Goal: Task Accomplishment & Management: Manage account settings

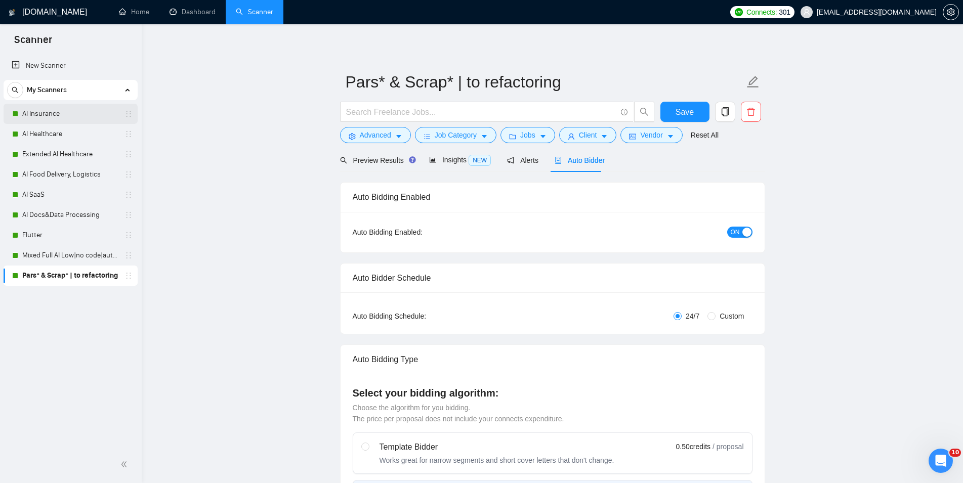
click at [51, 115] on link "AI Insurance" at bounding box center [70, 114] width 96 height 20
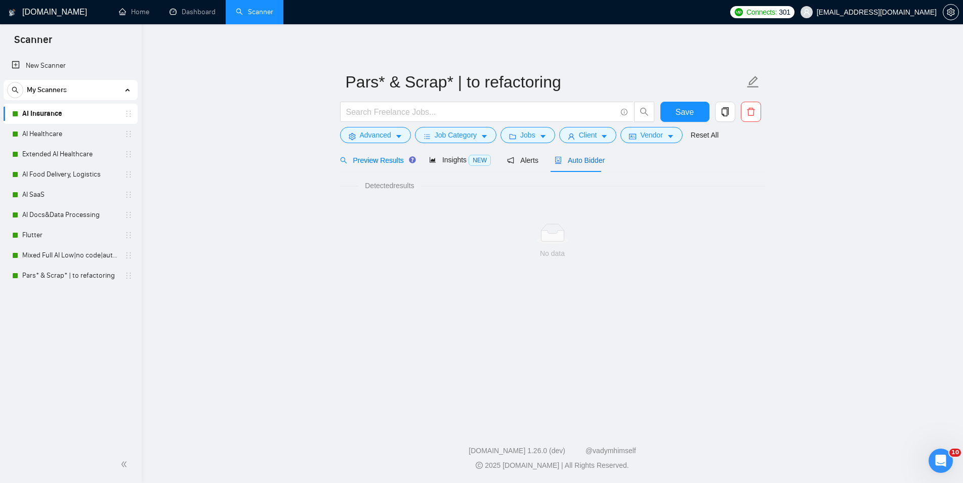
click at [571, 161] on span "Auto Bidder" at bounding box center [580, 160] width 50 height 8
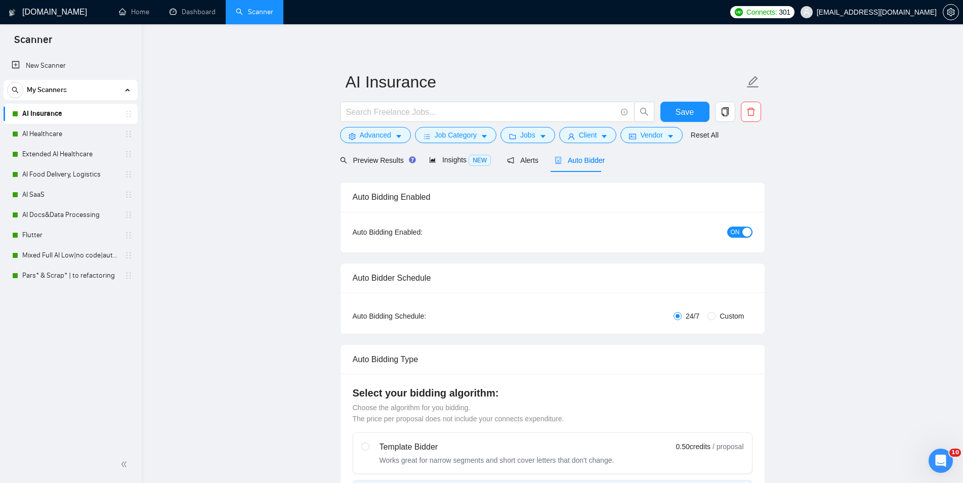
click at [747, 226] on div "ON" at bounding box center [685, 232] width 133 height 12
click at [741, 229] on button "ON" at bounding box center [740, 232] width 25 height 11
click at [700, 111] on button "Save" at bounding box center [685, 112] width 49 height 20
click at [40, 127] on link "AI Healthcare" at bounding box center [70, 134] width 96 height 20
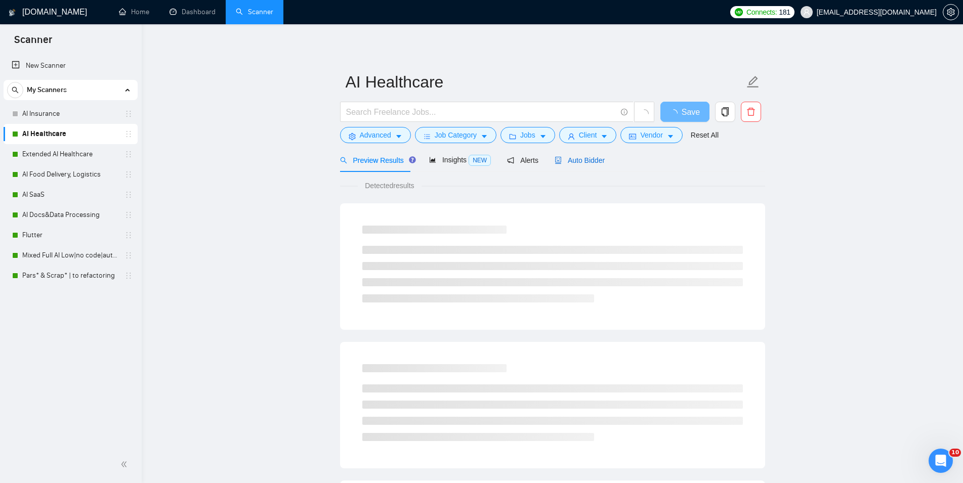
click at [582, 164] on span "Auto Bidder" at bounding box center [580, 160] width 50 height 8
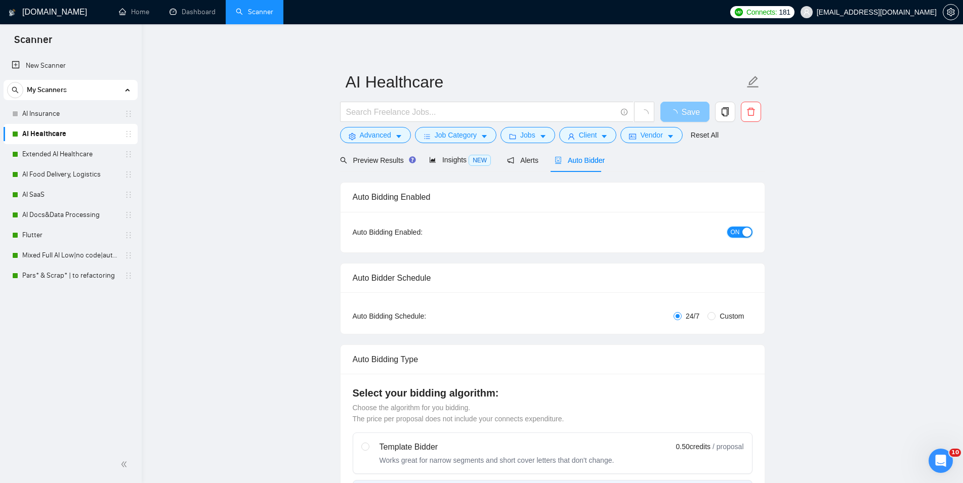
click at [730, 234] on button "ON" at bounding box center [740, 232] width 25 height 11
checkbox input "true"
click at [693, 103] on button "Save" at bounding box center [685, 112] width 49 height 20
click at [29, 156] on link "Extended AI Healthcare" at bounding box center [70, 154] width 96 height 20
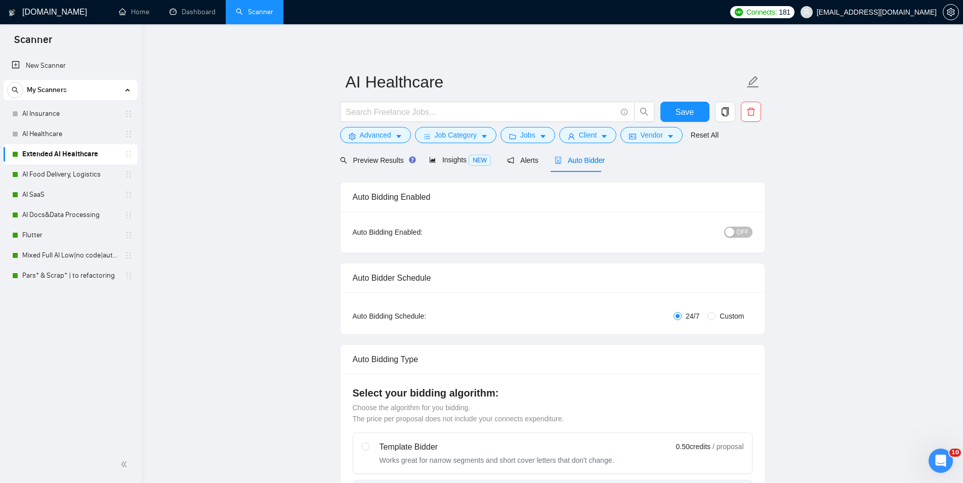
click at [556, 165] on div "Auto Bidder" at bounding box center [580, 160] width 50 height 11
click at [741, 231] on button "ON" at bounding box center [740, 232] width 25 height 11
checkbox input "true"
click at [690, 109] on span "Save" at bounding box center [685, 112] width 18 height 13
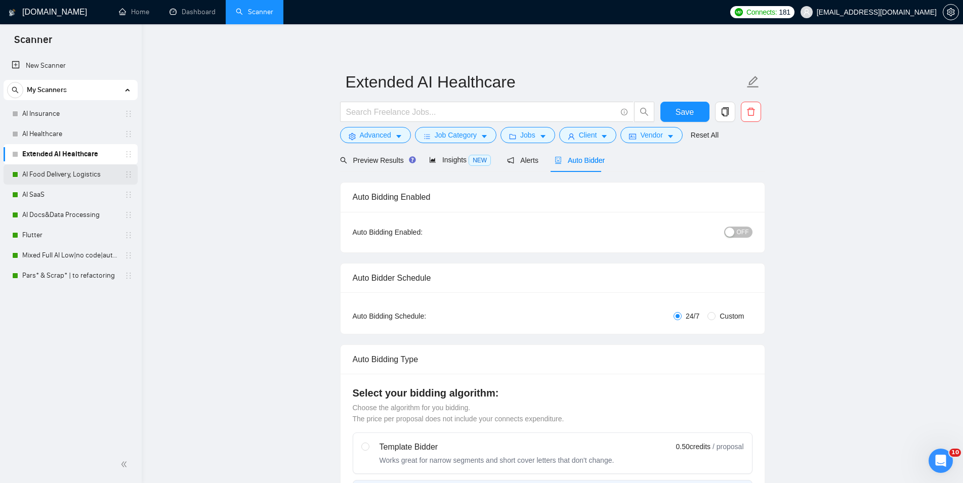
click at [96, 173] on link "AI Food Delivery, Logistics" at bounding box center [70, 175] width 96 height 20
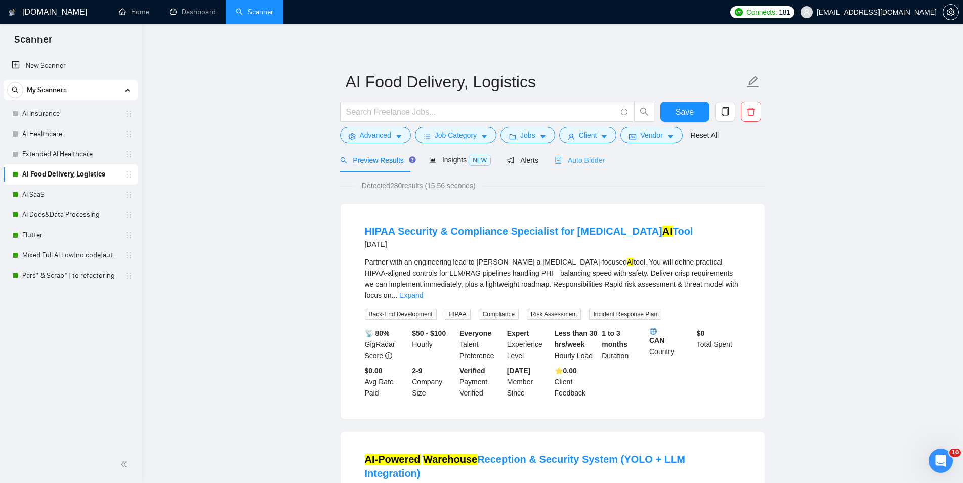
click at [561, 168] on div "Auto Bidder" at bounding box center [580, 160] width 50 height 24
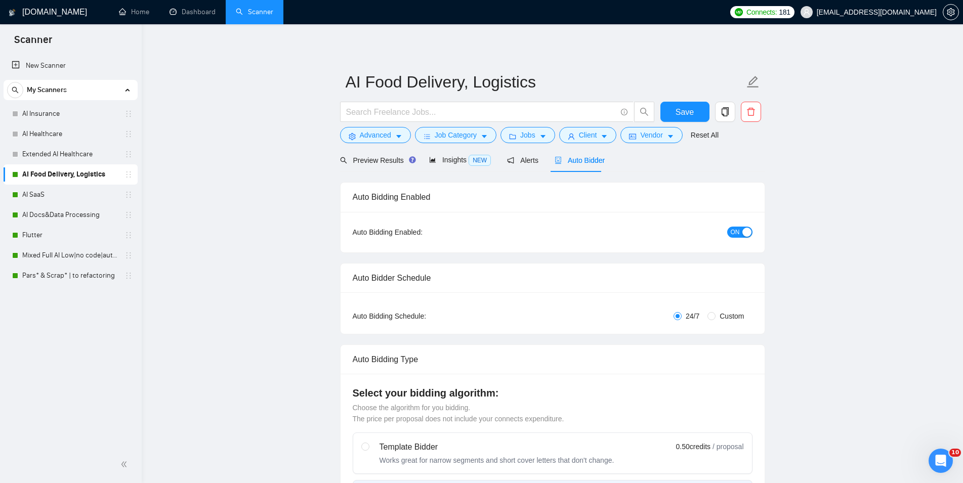
click at [743, 231] on div "button" at bounding box center [747, 232] width 9 height 9
click at [676, 106] on button "Save" at bounding box center [685, 112] width 49 height 20
click at [45, 199] on link "AI SaaS" at bounding box center [70, 195] width 96 height 20
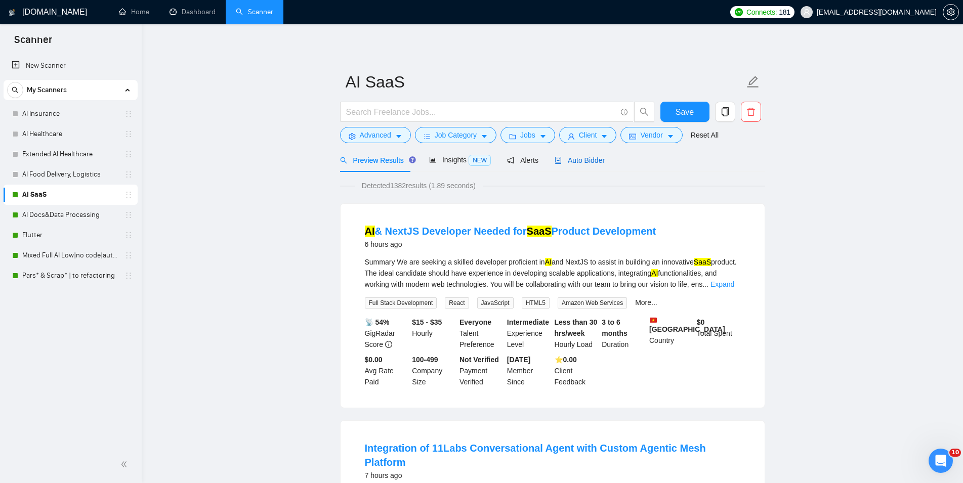
click at [575, 159] on span "Auto Bidder" at bounding box center [580, 160] width 50 height 8
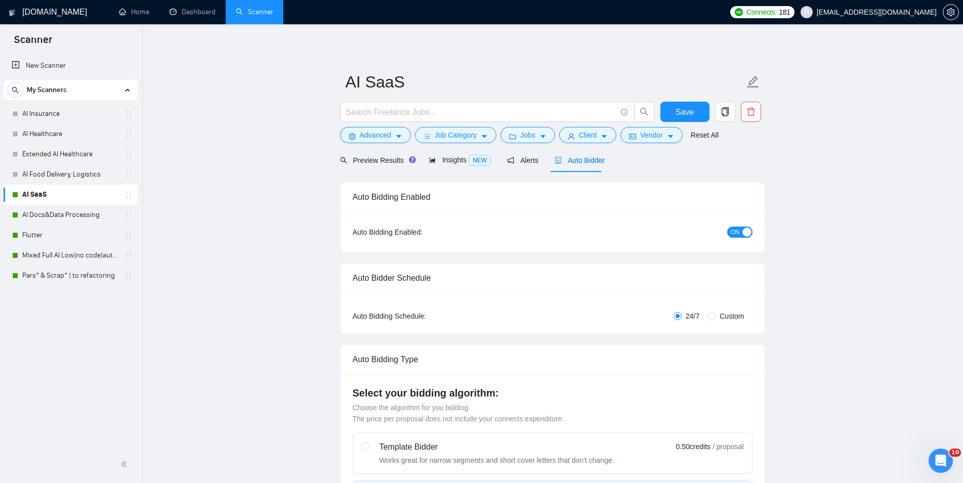
click at [726, 233] on div "ON" at bounding box center [685, 232] width 133 height 12
click at [743, 231] on div "button" at bounding box center [747, 232] width 9 height 9
click at [692, 113] on span "Save" at bounding box center [685, 112] width 18 height 13
click at [38, 219] on link "AI Docs&Data Processing" at bounding box center [70, 215] width 96 height 20
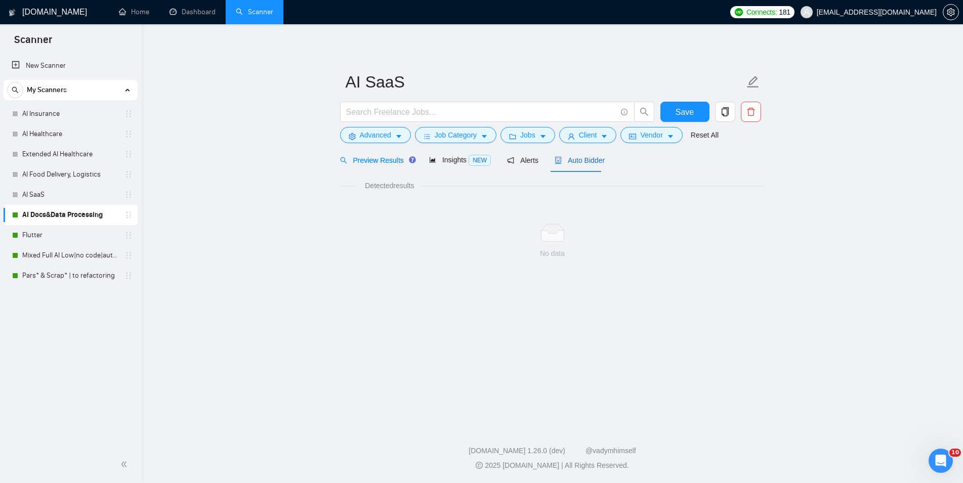
click at [571, 162] on span "Auto Bidder" at bounding box center [580, 160] width 50 height 8
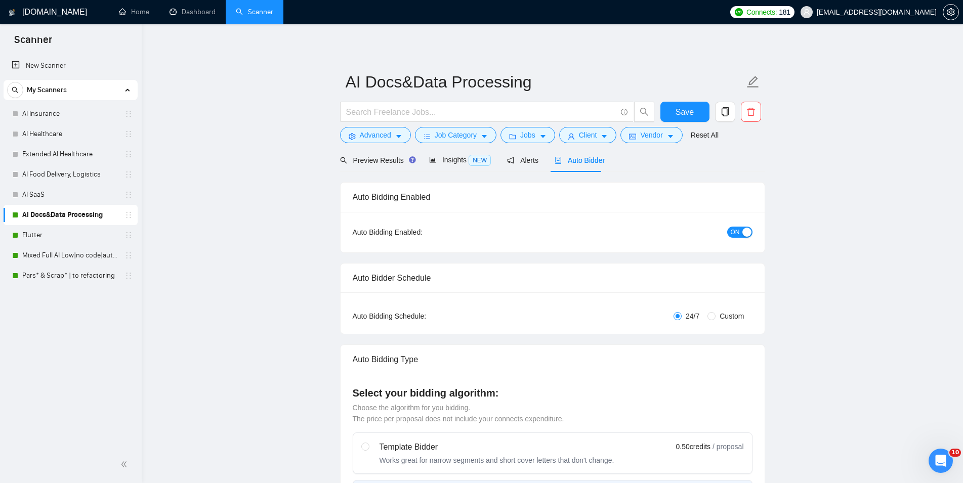
click at [750, 231] on div "button" at bounding box center [747, 232] width 9 height 9
click at [678, 106] on span "Save" at bounding box center [685, 112] width 18 height 13
click at [70, 238] on link "Flutter" at bounding box center [70, 235] width 96 height 20
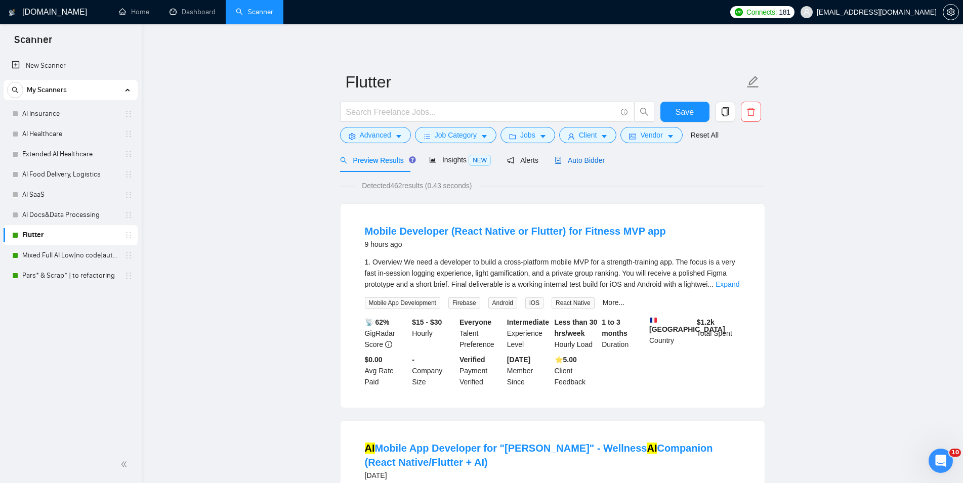
click at [599, 162] on span "Auto Bidder" at bounding box center [580, 160] width 50 height 8
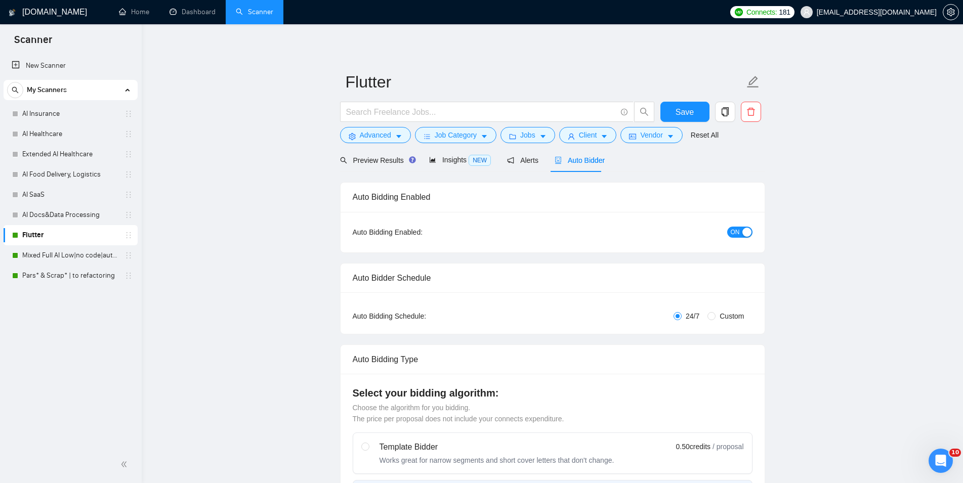
click at [736, 231] on span "ON" at bounding box center [735, 232] width 9 height 11
click at [677, 111] on span "Save" at bounding box center [685, 112] width 18 height 13
click at [41, 266] on link "Pars* & Scrap* | to refactoring" at bounding box center [70, 276] width 96 height 20
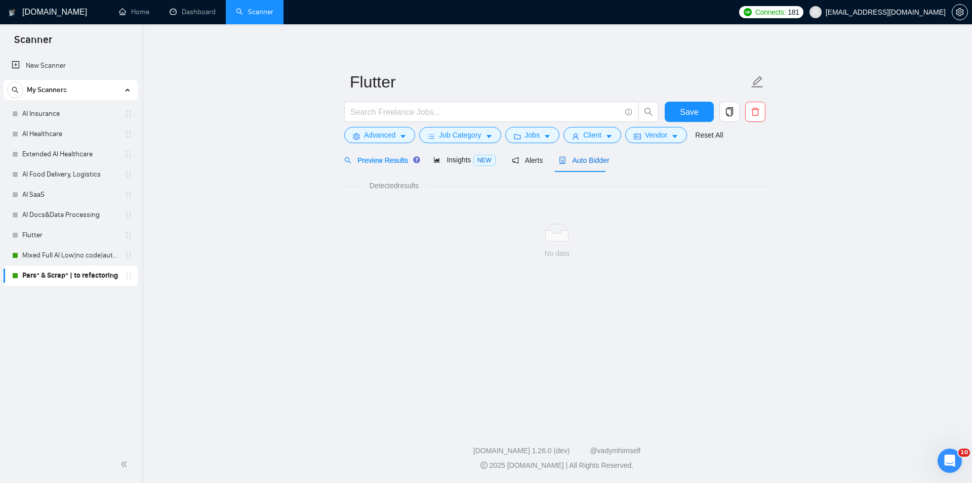
click at [579, 163] on span "Auto Bidder" at bounding box center [584, 160] width 50 height 8
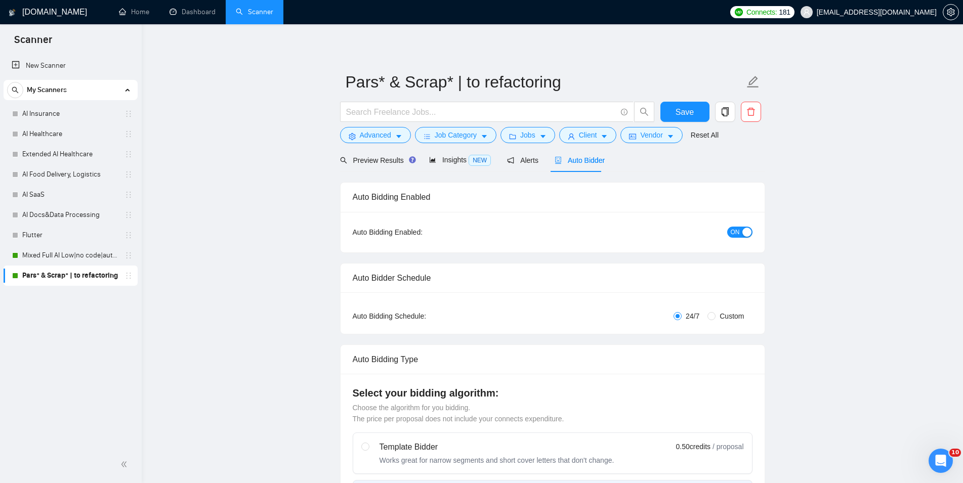
click at [729, 229] on button "ON" at bounding box center [740, 232] width 25 height 11
click at [676, 111] on button "Save" at bounding box center [685, 112] width 49 height 20
click at [61, 255] on link "Mixed Full AI Low|no code|automations" at bounding box center [70, 256] width 96 height 20
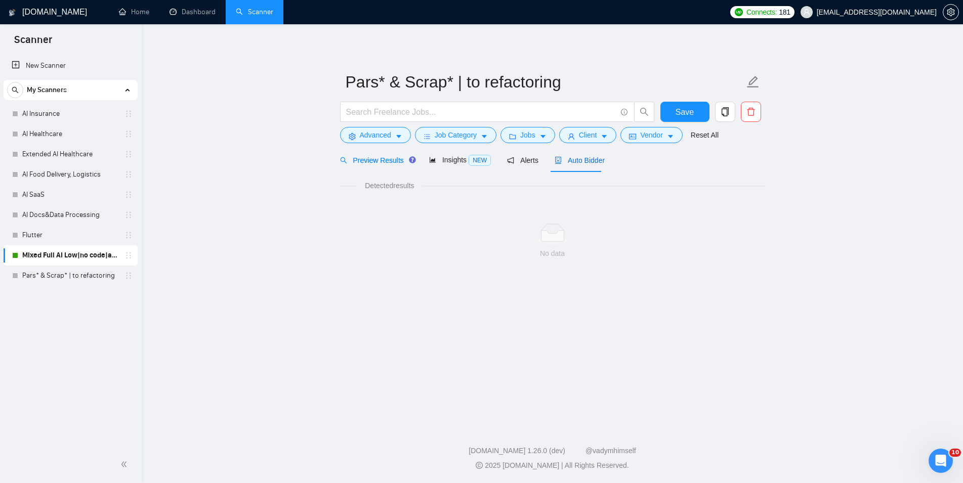
click at [571, 161] on span "Auto Bidder" at bounding box center [580, 160] width 50 height 8
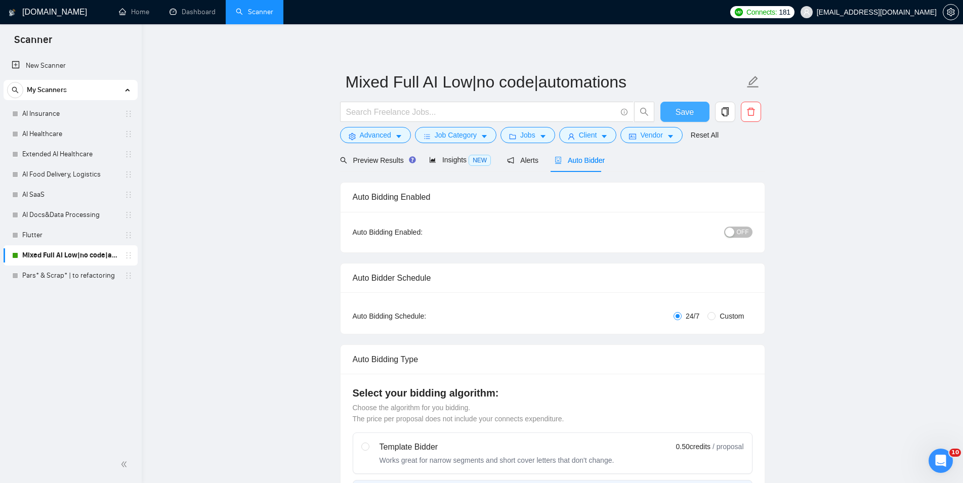
click at [695, 116] on button "Save" at bounding box center [685, 112] width 49 height 20
click at [179, 11] on link "Dashboard" at bounding box center [193, 12] width 46 height 9
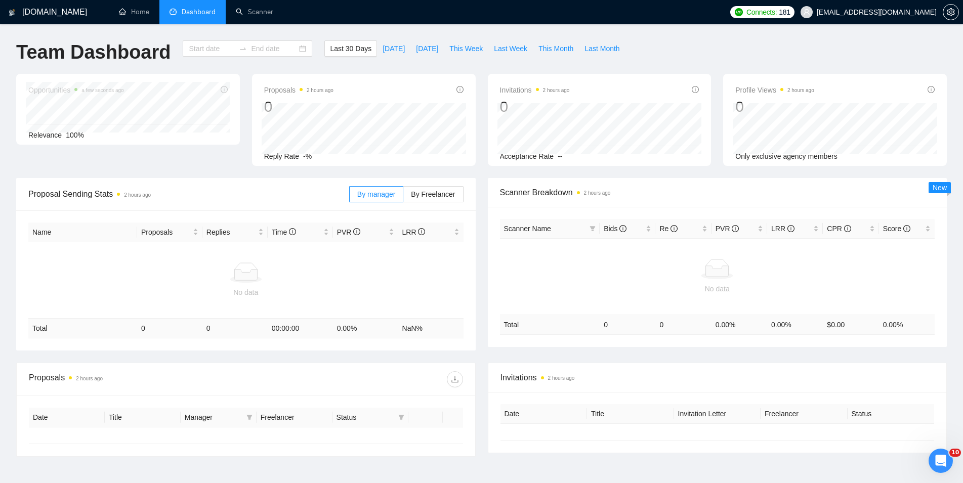
type input "[DATE]"
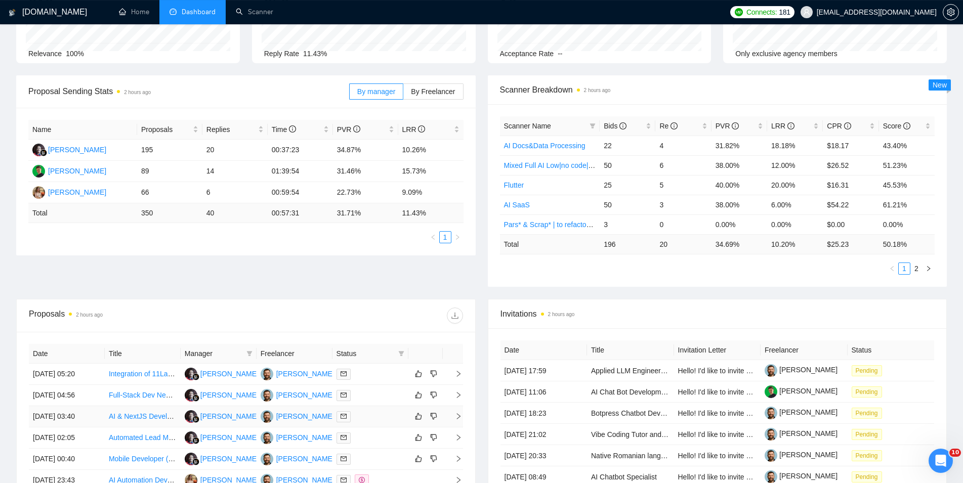
scroll to position [258, 0]
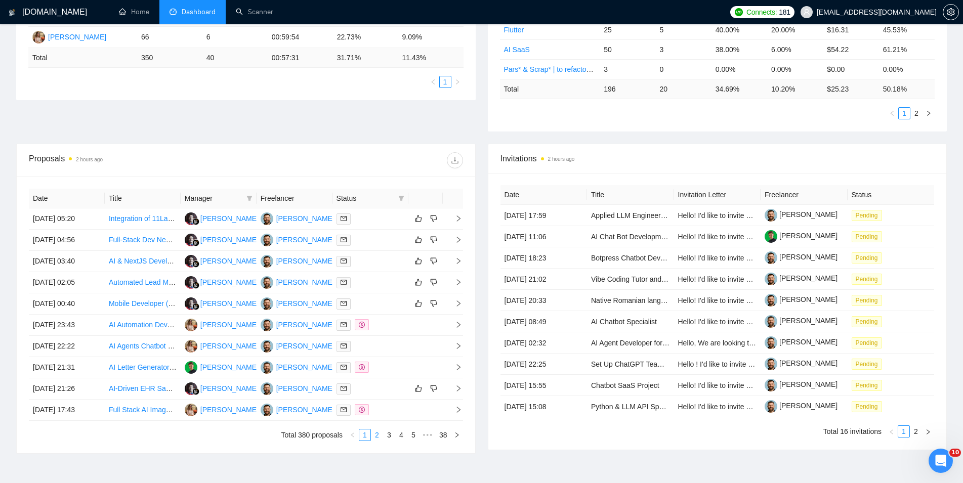
click at [376, 436] on link "2" at bounding box center [377, 435] width 11 height 11
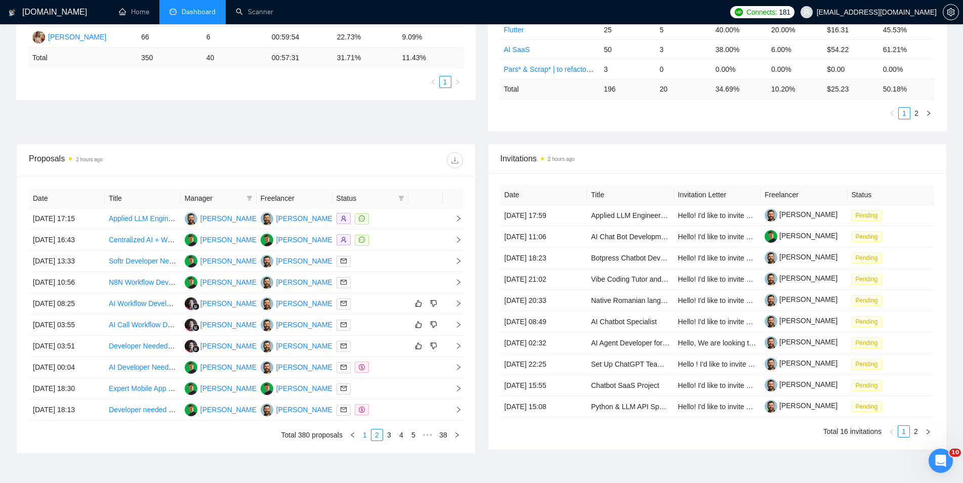
click at [366, 436] on link "1" at bounding box center [364, 435] width 11 height 11
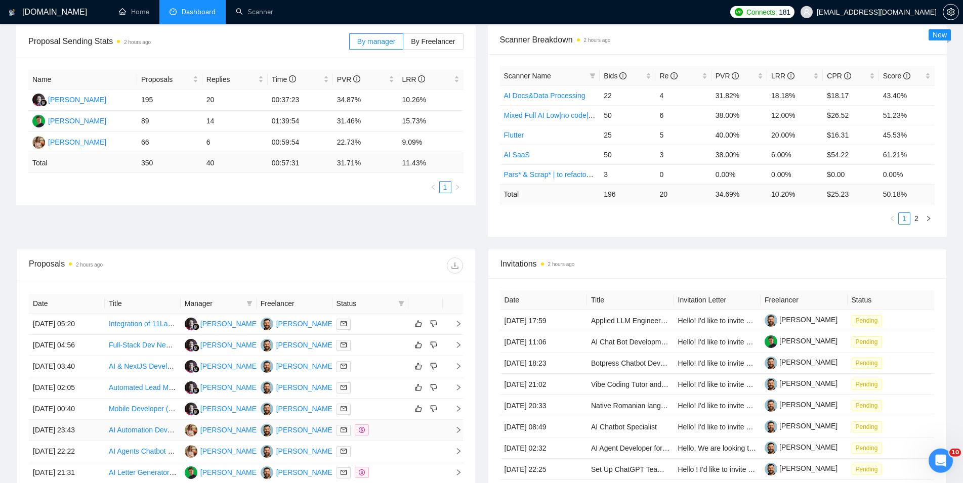
scroll to position [155, 0]
